Goal: Find specific page/section: Find specific page/section

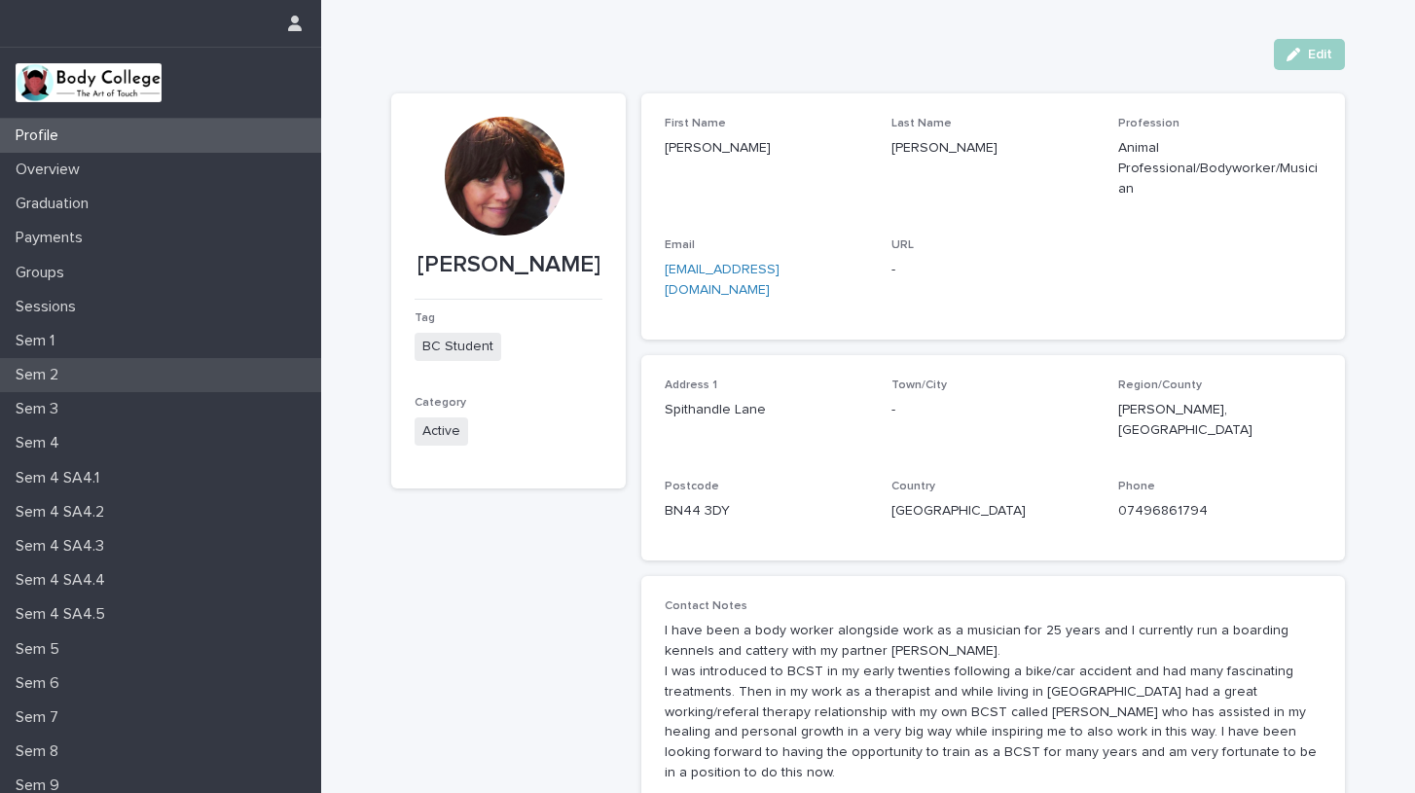
click at [52, 368] on p "Sem 2" at bounding box center [41, 375] width 66 height 18
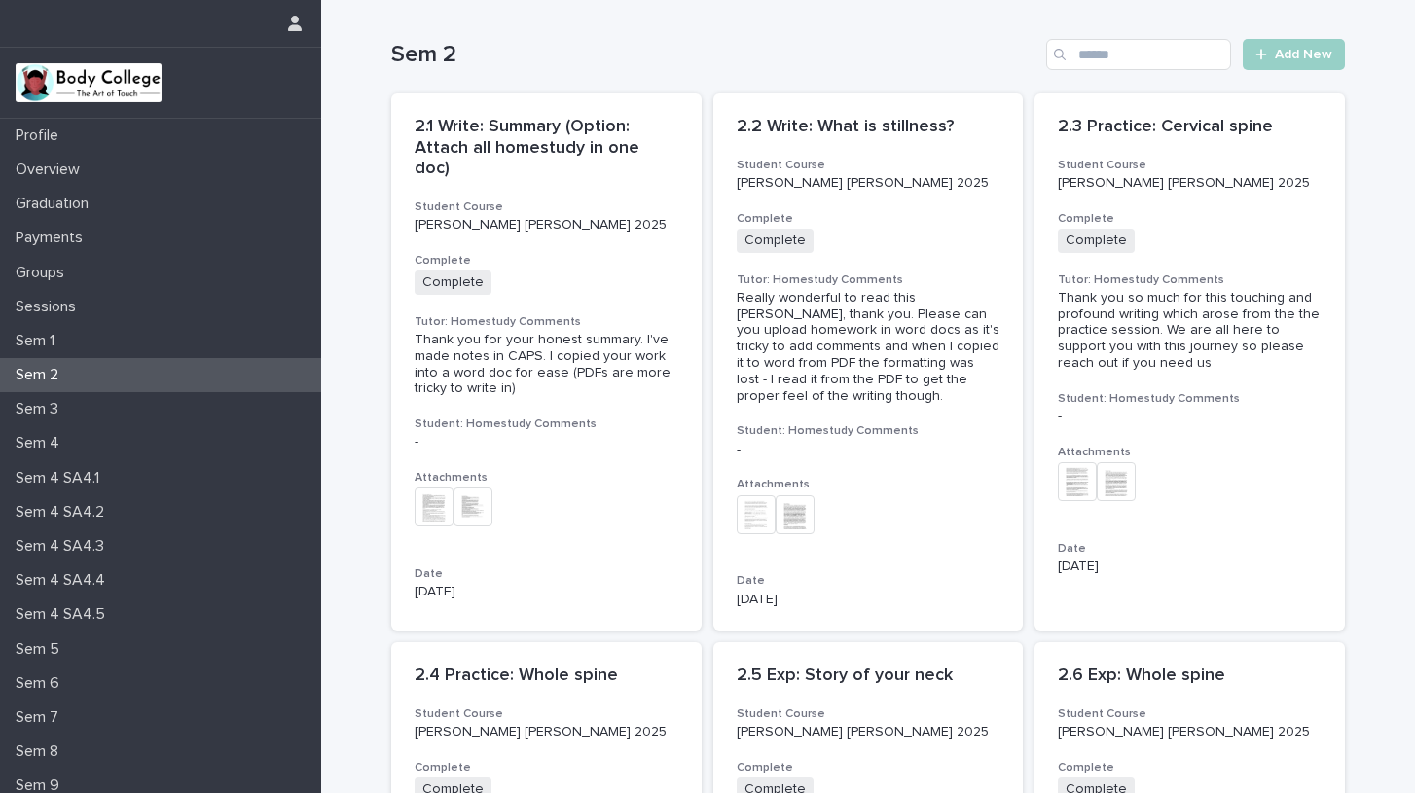
click at [58, 371] on p "Sem 2" at bounding box center [41, 375] width 66 height 18
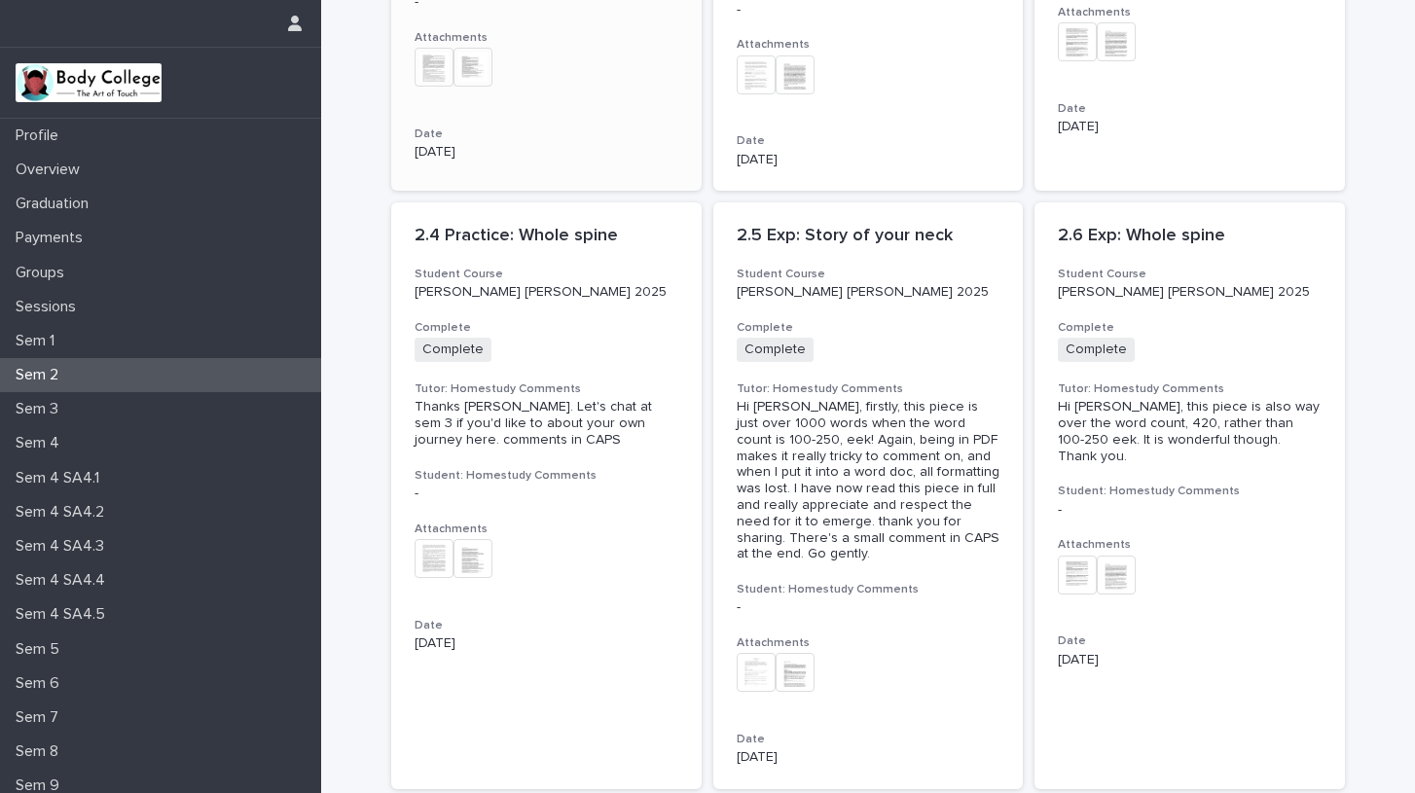
scroll to position [441, 0]
